Goal: Transaction & Acquisition: Download file/media

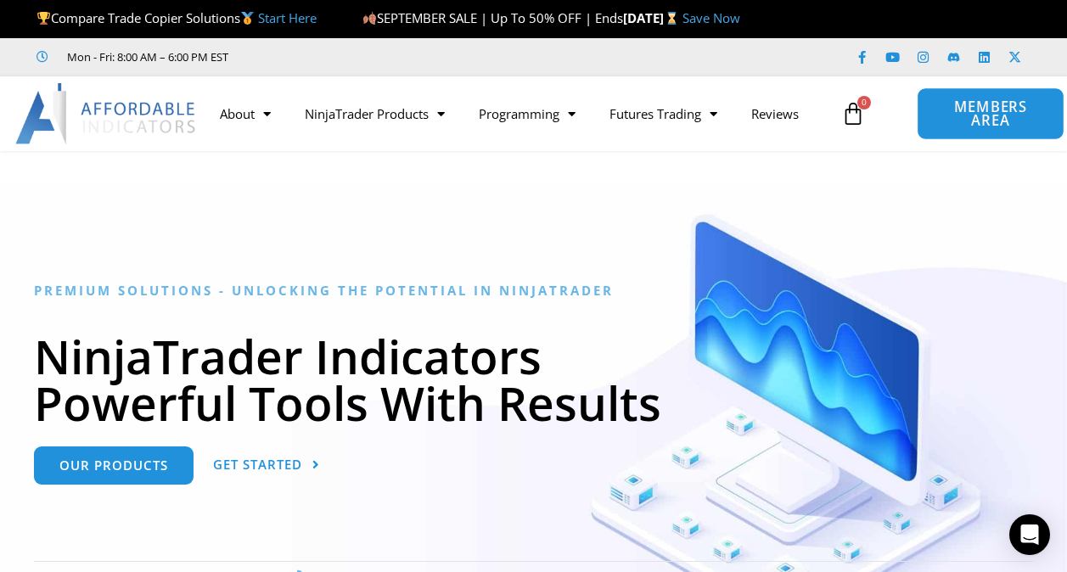
drag, startPoint x: 984, startPoint y: 115, endPoint x: 971, endPoint y: 120, distance: 13.7
click at [984, 115] on span "MEMBERS AREA" at bounding box center [991, 114] width 109 height 28
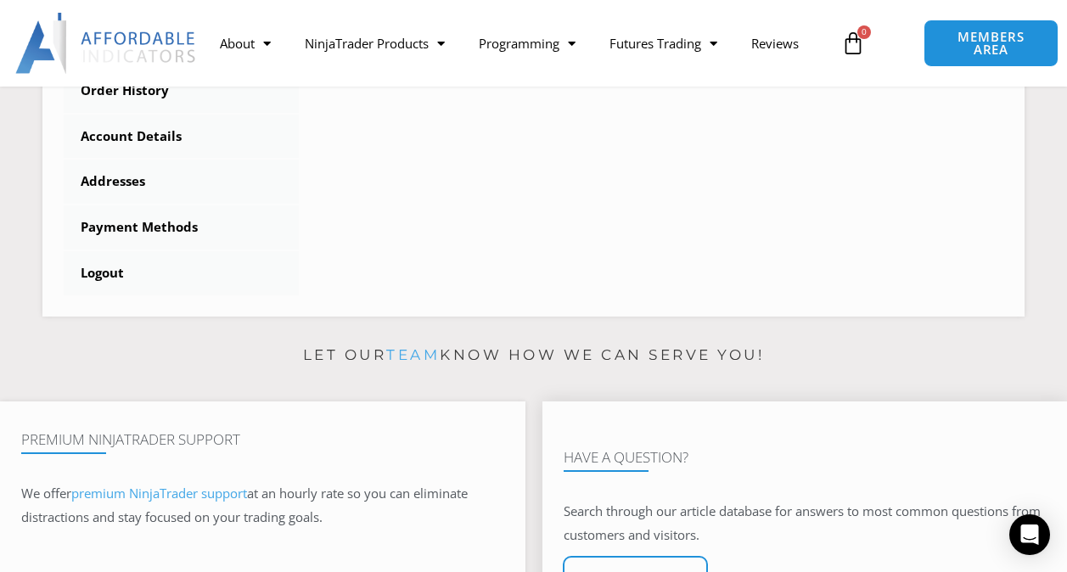
scroll to position [425, 0]
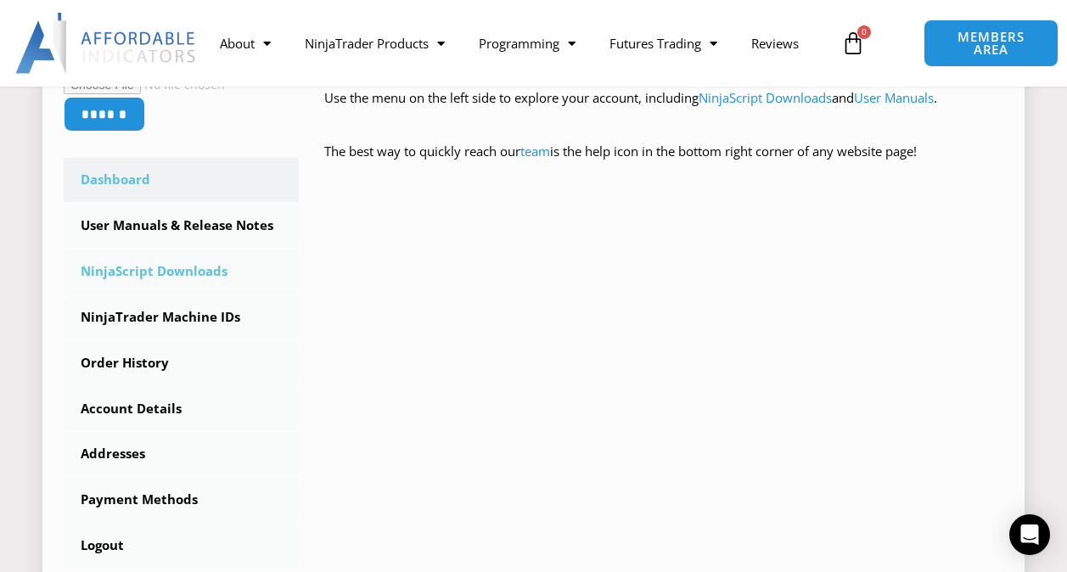
click at [168, 271] on link "NinjaScript Downloads" at bounding box center [181, 272] width 235 height 44
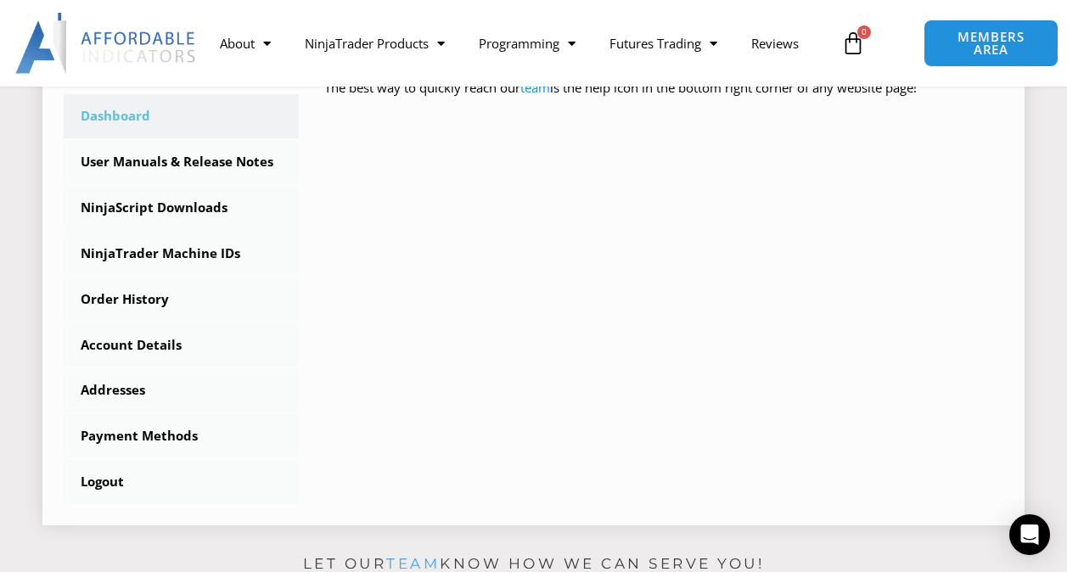
scroll to position [752, 0]
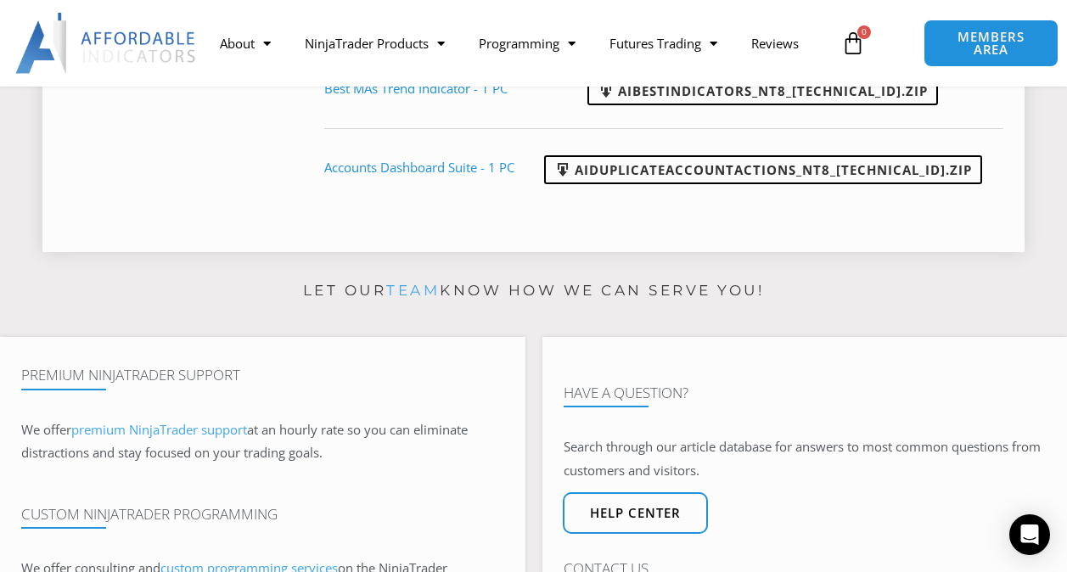
scroll to position [1019, 0]
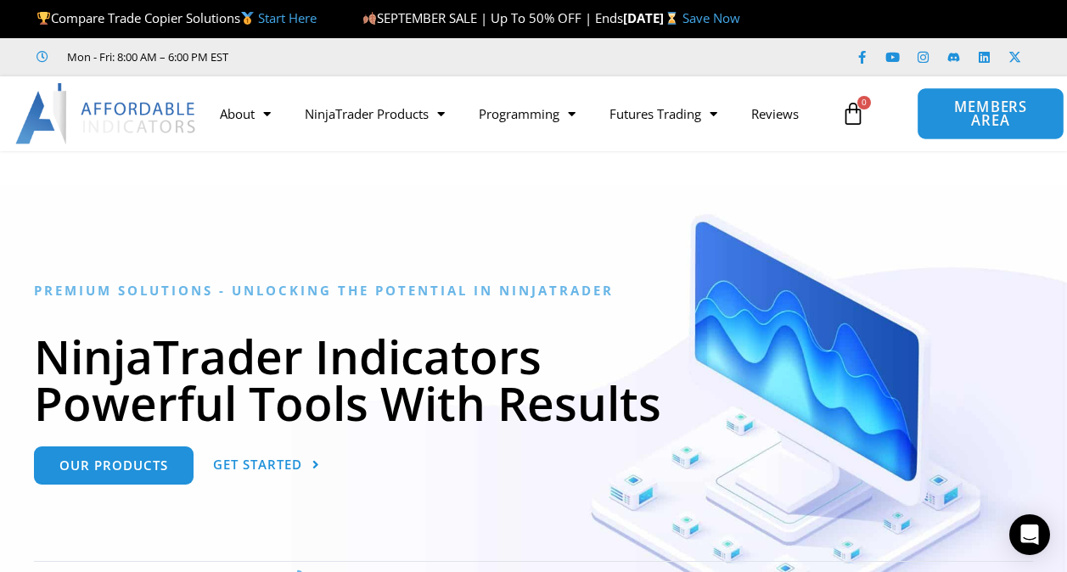
click at [966, 121] on span "MEMBERS AREA" at bounding box center [991, 114] width 109 height 28
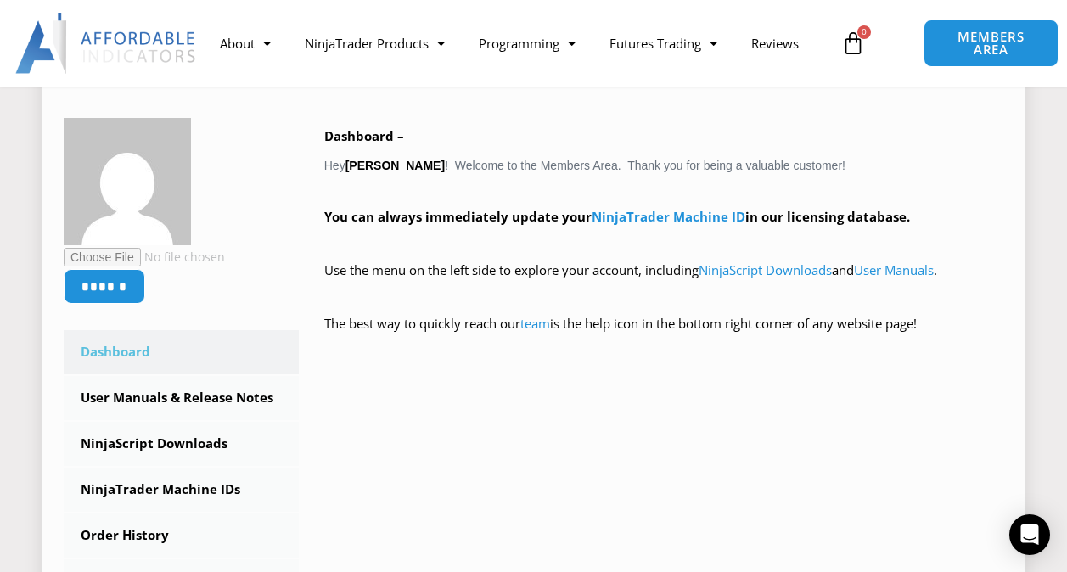
scroll to position [255, 0]
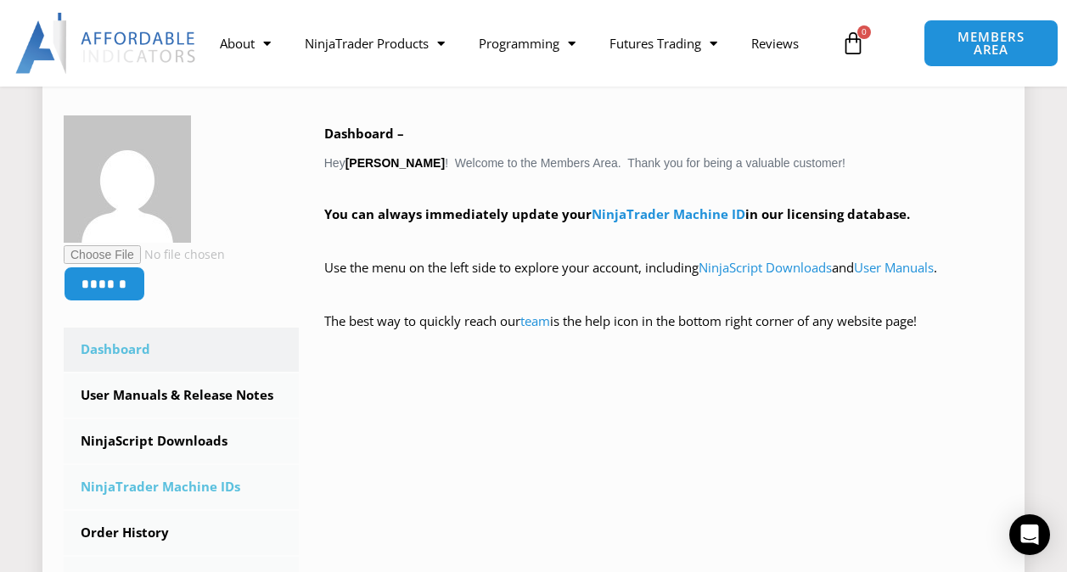
click at [226, 485] on link "NinjaTrader Machine IDs" at bounding box center [181, 487] width 235 height 44
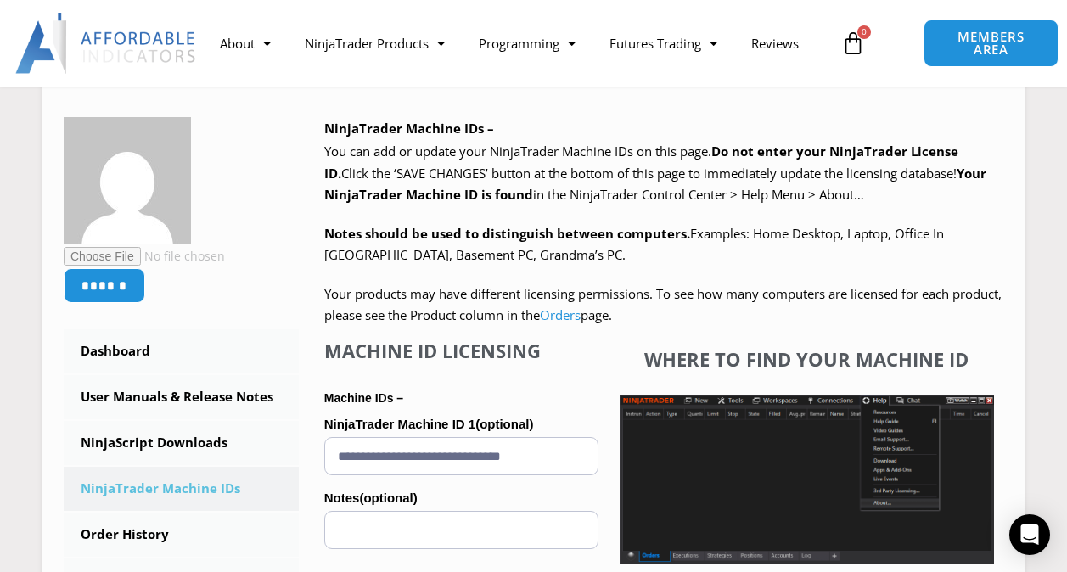
scroll to position [255, 0]
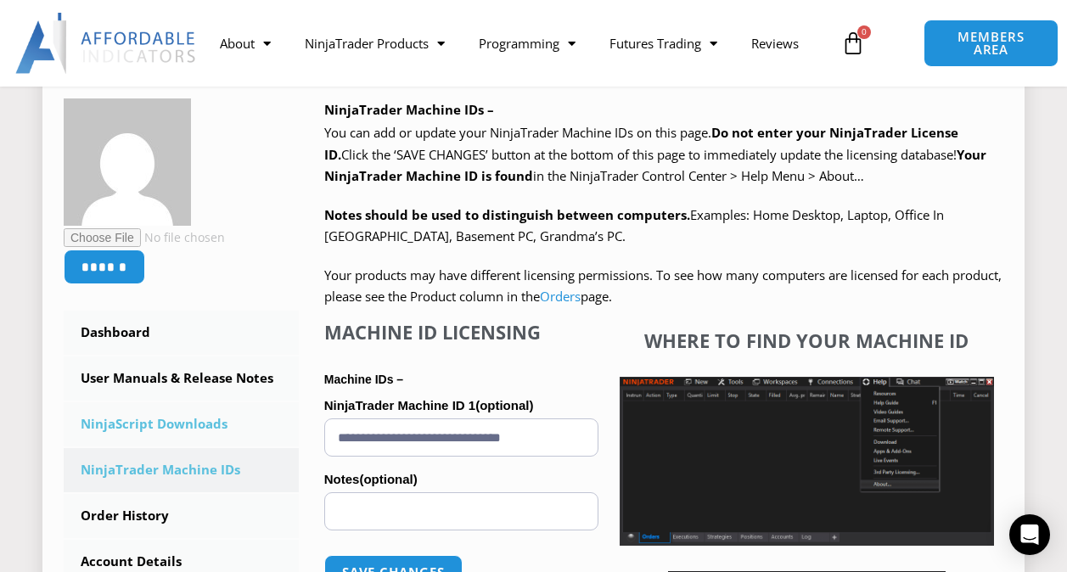
click at [205, 418] on link "NinjaScript Downloads" at bounding box center [181, 424] width 235 height 44
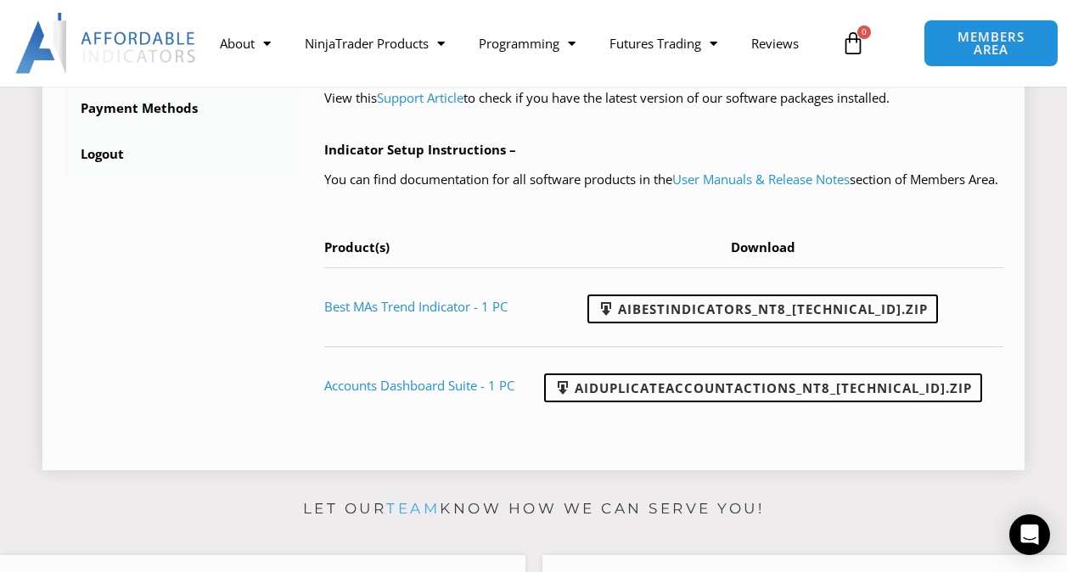
scroll to position [934, 0]
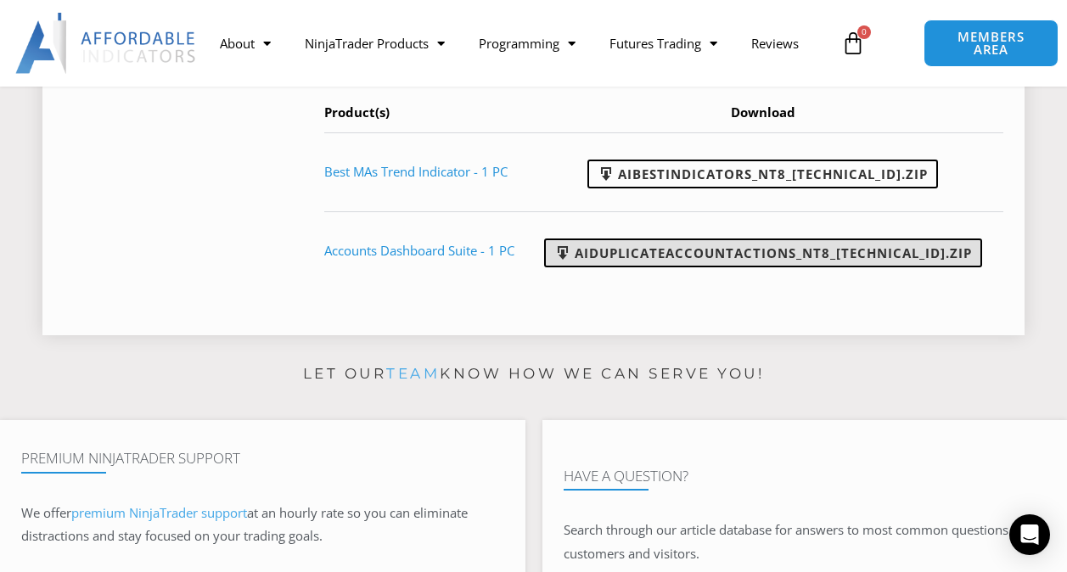
click at [714, 267] on link "AIDuplicateAccountActions_NT8_[TECHNICAL_ID].zip" at bounding box center [763, 253] width 438 height 29
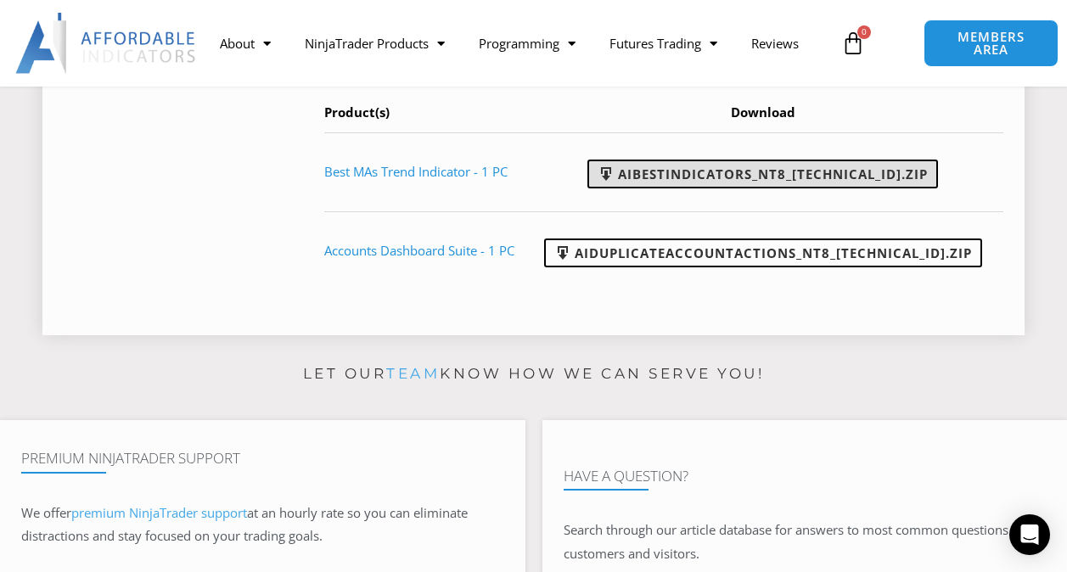
click at [782, 188] on link "AIBestIndicators_NT8_[TECHNICAL_ID].zip" at bounding box center [763, 174] width 351 height 29
